Goal: Task Accomplishment & Management: Use online tool/utility

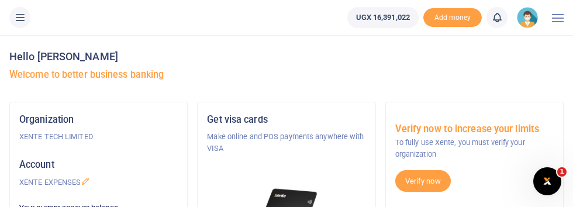
click at [22, 20] on icon at bounding box center [20, 17] width 12 height 13
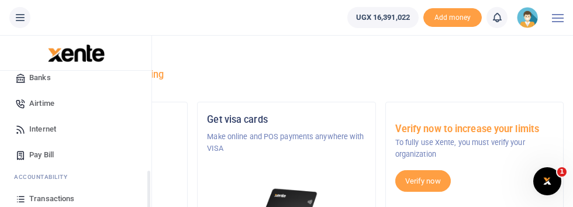
scroll to position [35, 0]
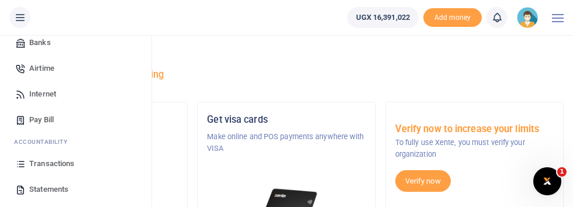
click at [67, 163] on span "Transactions" at bounding box center [51, 164] width 45 height 12
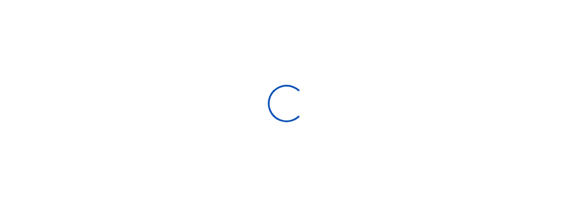
select select
type input "[DATE] - [DATE]"
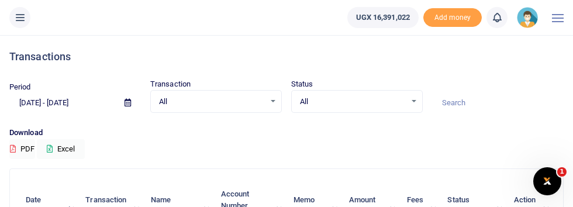
click at [129, 103] on icon at bounding box center [128, 103] width 6 height 8
click at [20, 18] on icon at bounding box center [20, 17] width 12 height 13
click at [459, 106] on input at bounding box center [498, 103] width 132 height 20
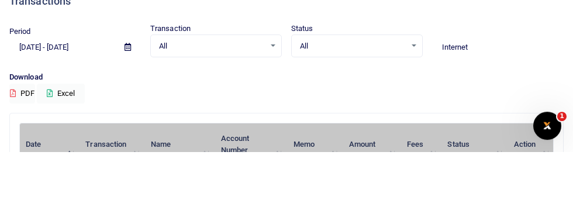
type input "Internet"
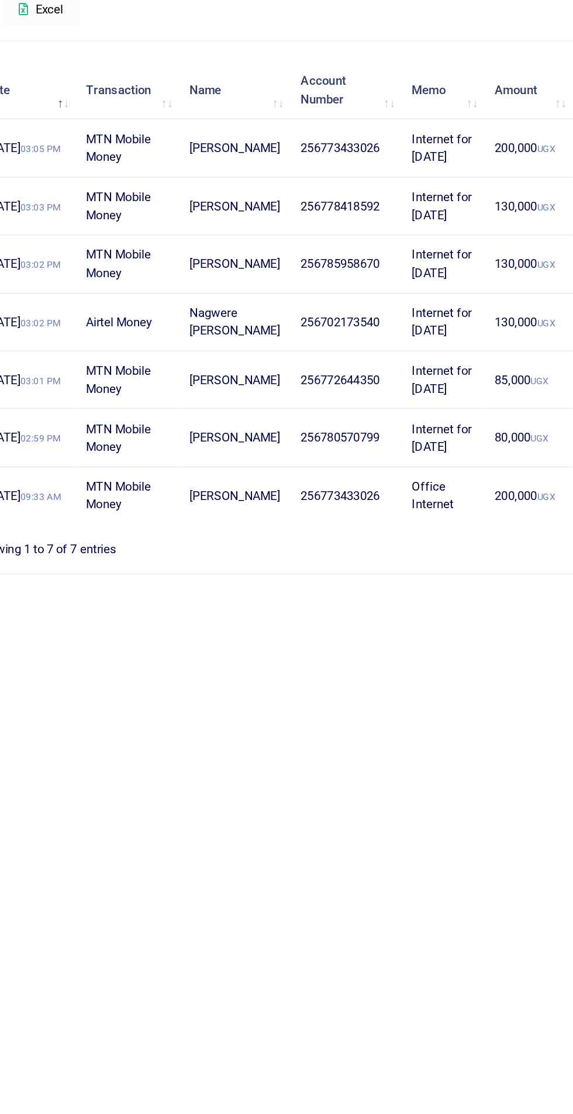
scroll to position [3, 0]
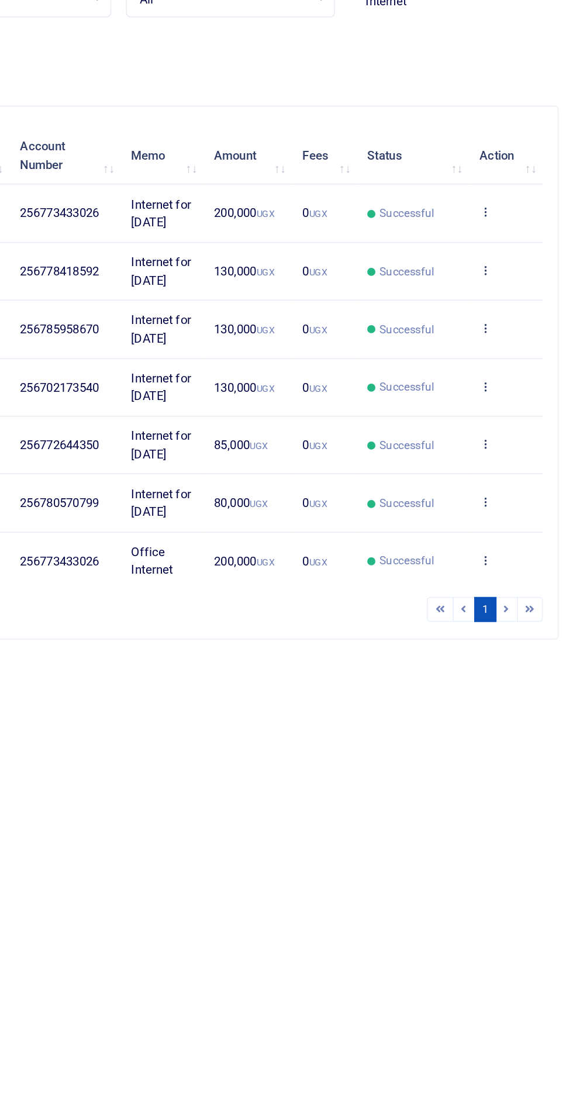
click at [516, 206] on icon at bounding box center [518, 454] width 8 height 8
click at [481, 206] on link "Send again" at bounding box center [474, 436] width 92 height 16
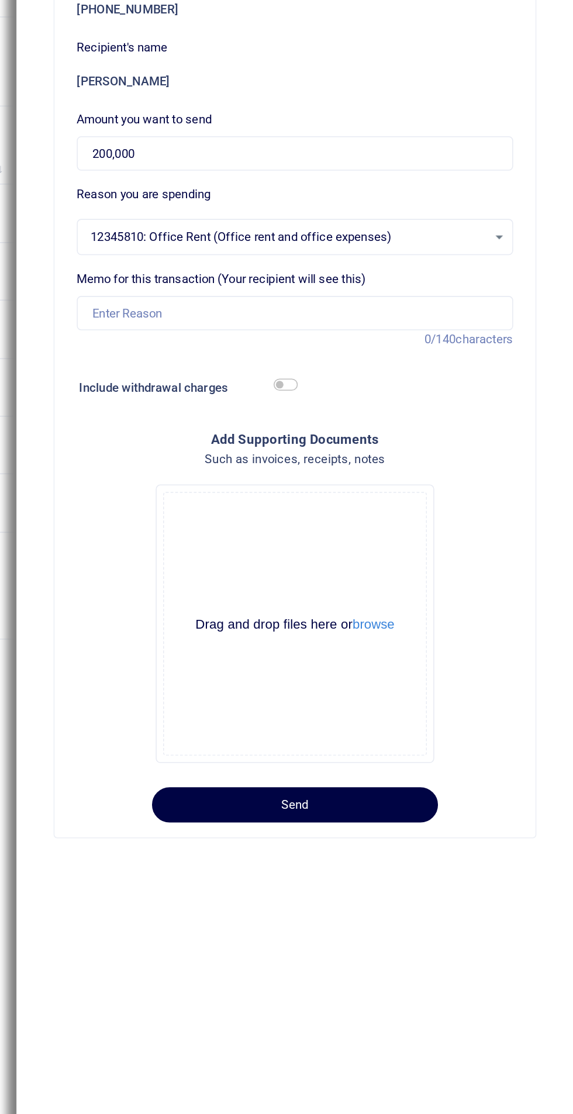
click at [471, 206] on span "12345810: Office Rent (Office rent and office expenses)" at bounding box center [393, 252] width 249 height 12
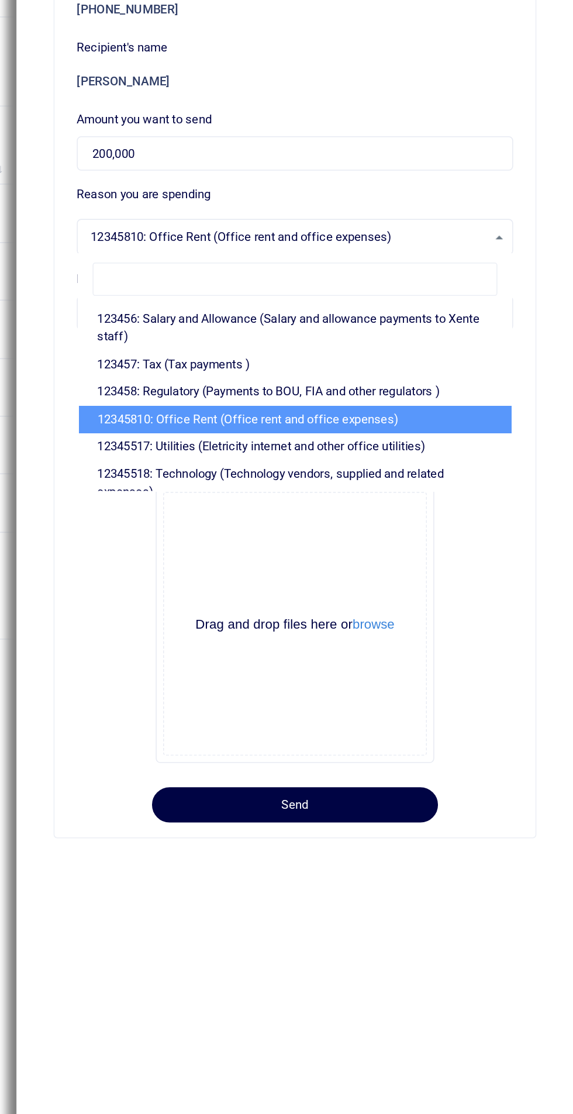
click at [414, 206] on li "12345517: Utilities (Eletricity internet and other office utilities)" at bounding box center [397, 383] width 272 height 18
select select "12"
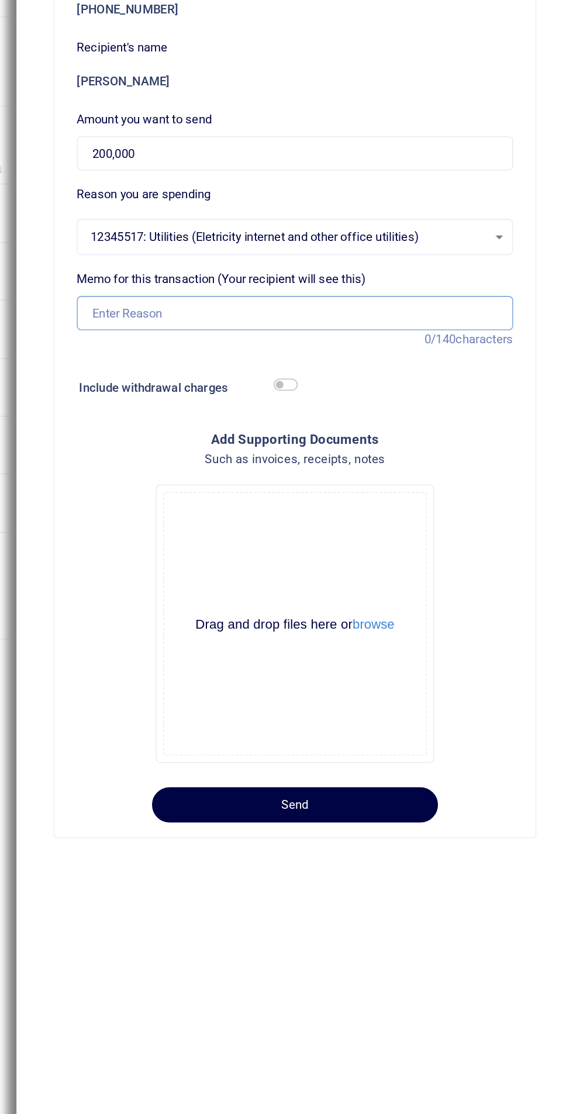
click at [396, 206] on input "Memo for this transaction (Your recipient will see this)" at bounding box center [397, 299] width 275 height 22
type input "Office Internet"
click at [274, 206] on input "Office Internet" at bounding box center [397, 299] width 275 height 22
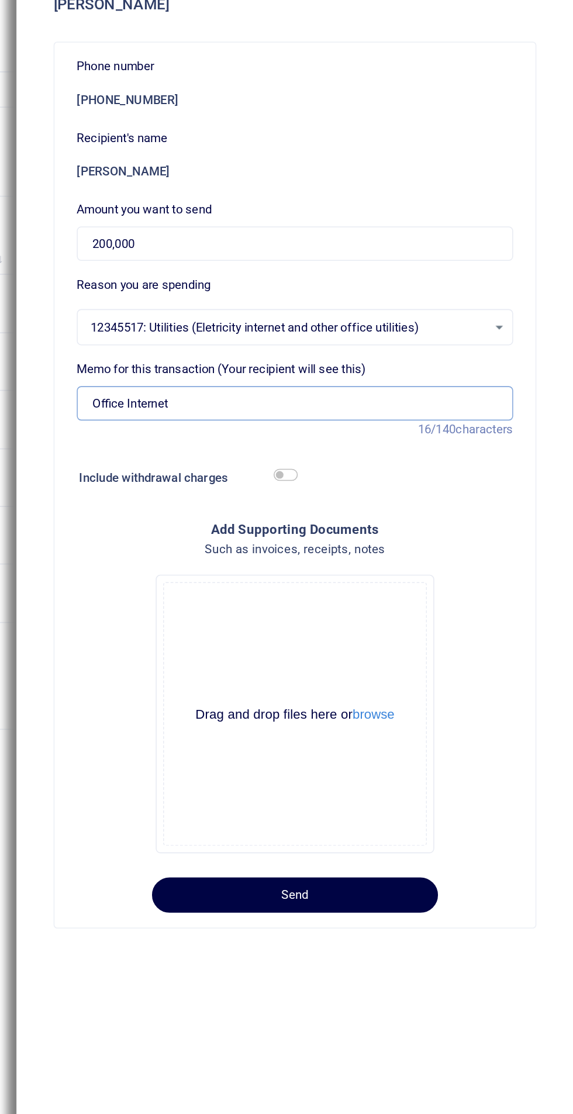
scroll to position [0, 0]
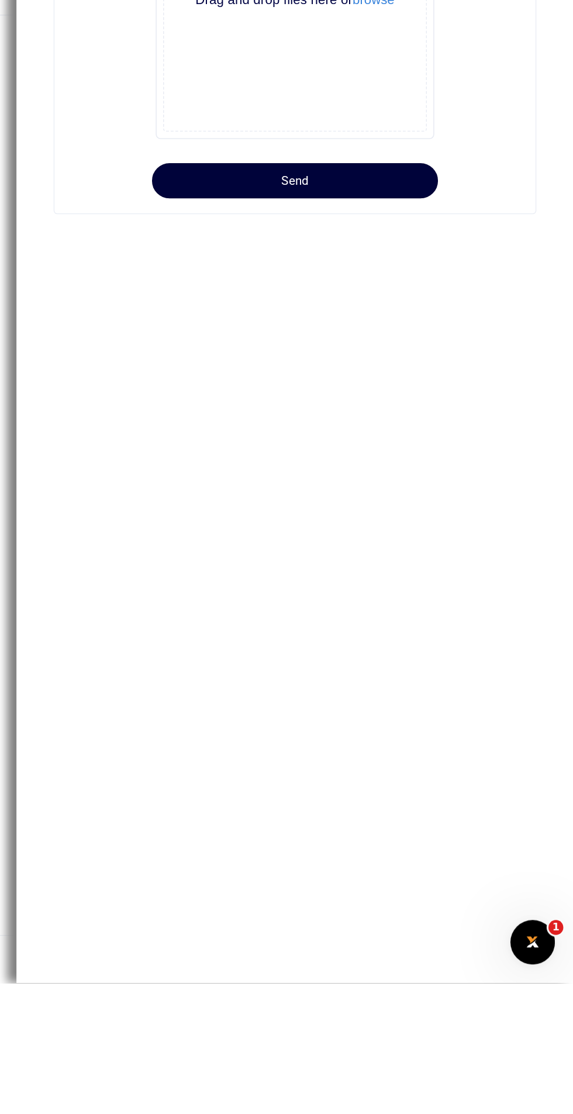
click at [427, 206] on button "Send" at bounding box center [397, 608] width 180 height 22
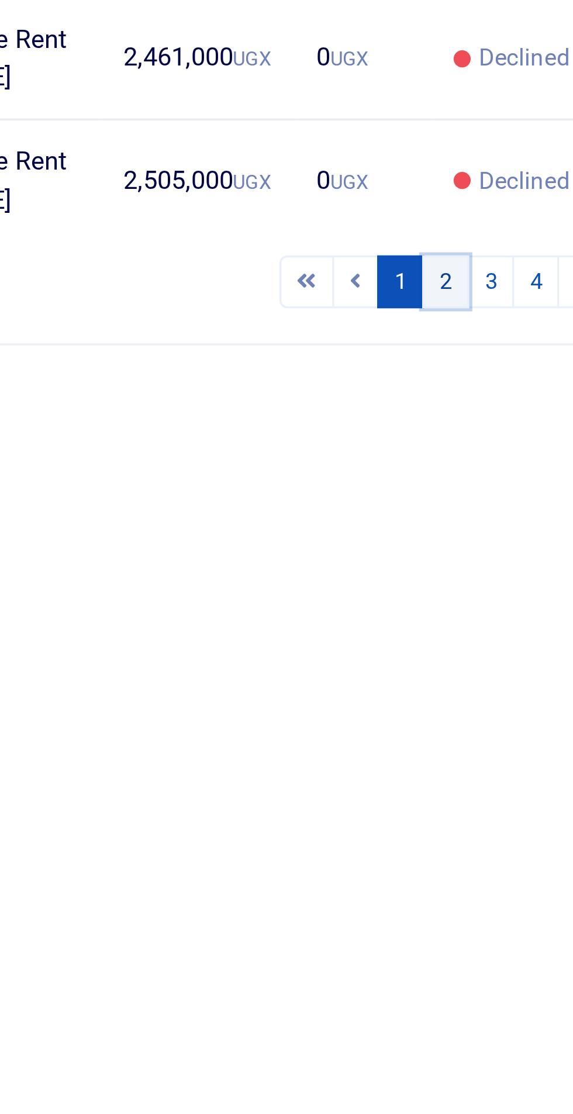
click at [448, 648] on link "2" at bounding box center [445, 640] width 14 height 16
